Goal: Find specific page/section: Find specific page/section

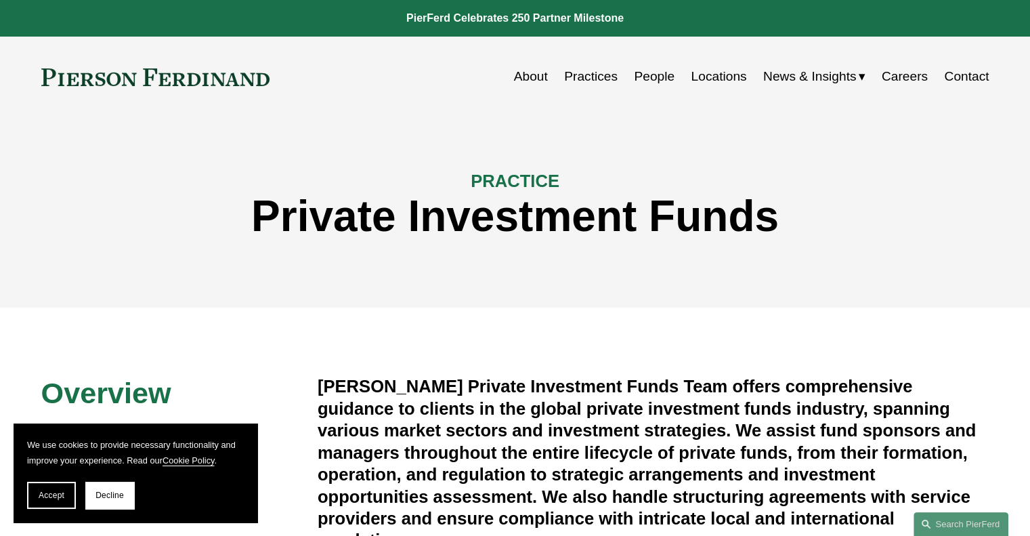
click at [644, 75] on link "People" at bounding box center [654, 77] width 41 height 26
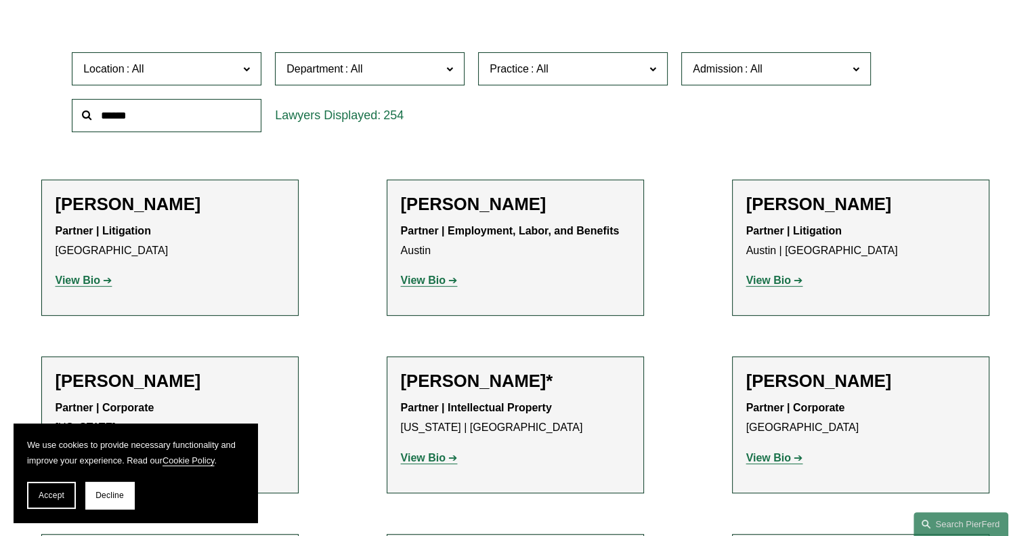
scroll to position [396, 0]
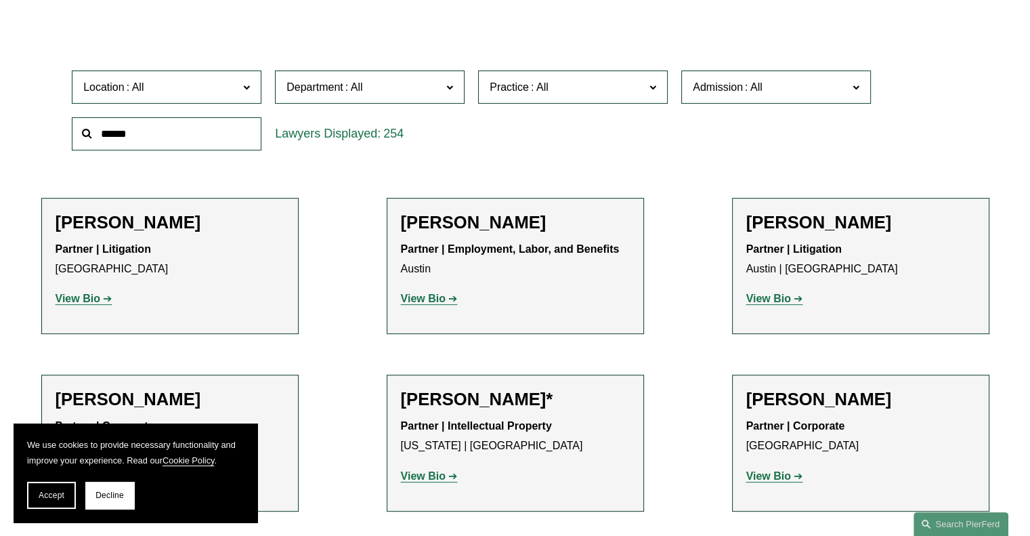
click at [200, 135] on input "text" at bounding box center [167, 133] width 190 height 33
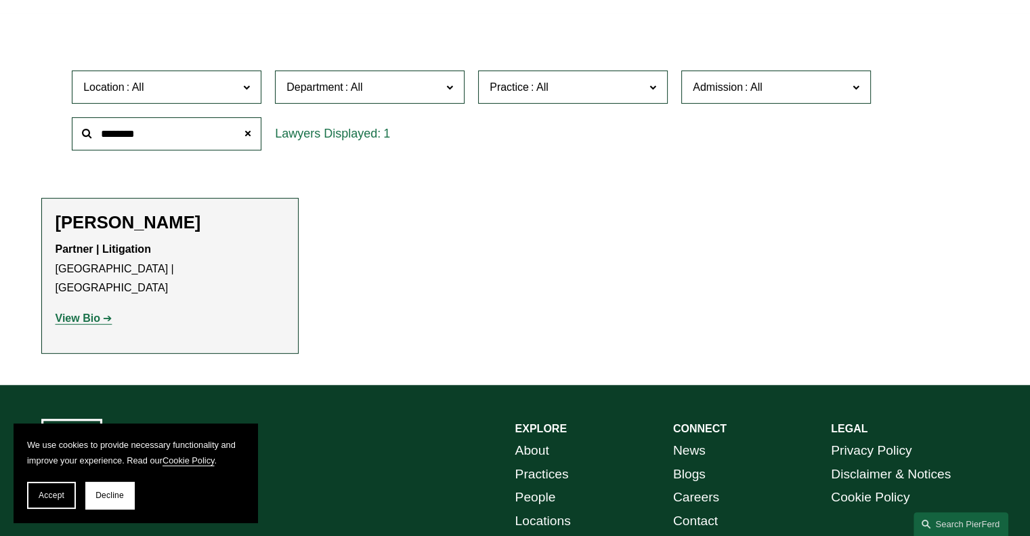
type input "********"
click at [80, 312] on strong "View Bio" at bounding box center [78, 318] width 45 height 12
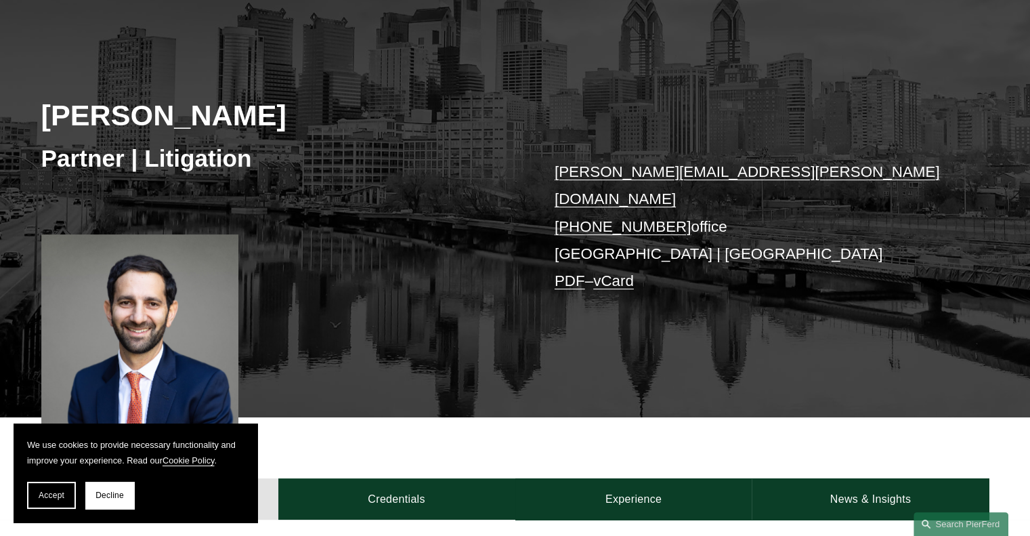
scroll to position [133, 0]
